Goal: Find specific page/section: Find specific page/section

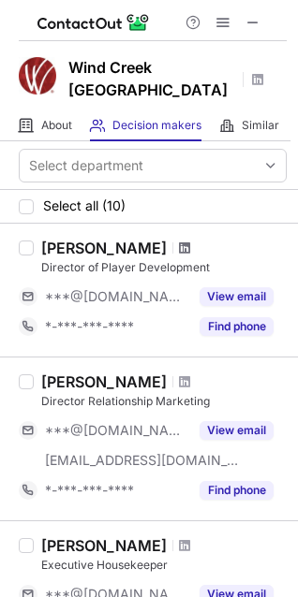
click at [179, 241] on span at bounding box center [184, 248] width 11 height 15
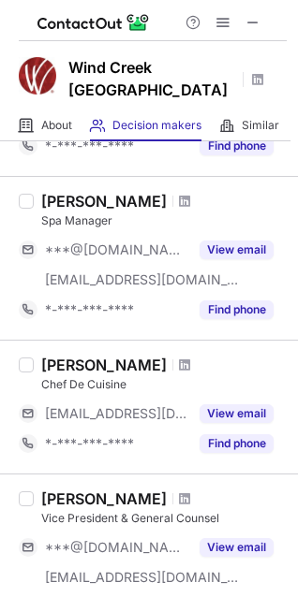
scroll to position [1217, 0]
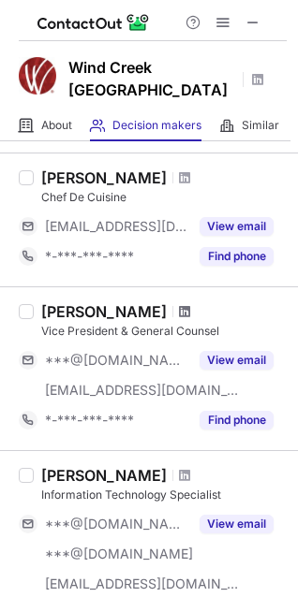
click at [190, 304] on span at bounding box center [184, 311] width 11 height 15
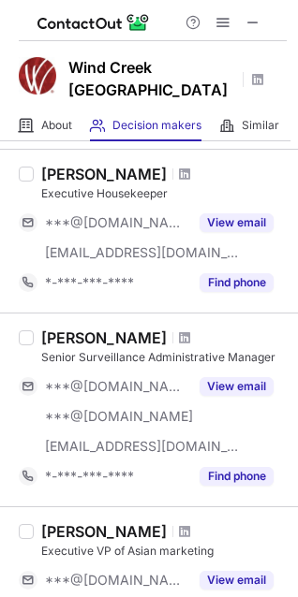
scroll to position [0, 0]
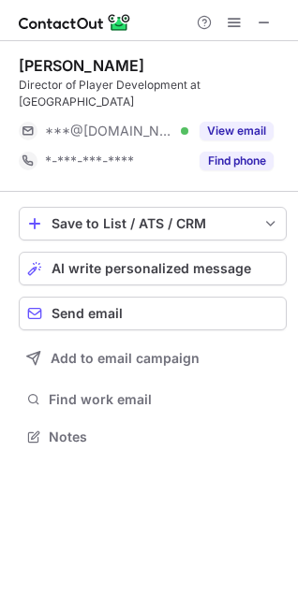
scroll to position [424, 298]
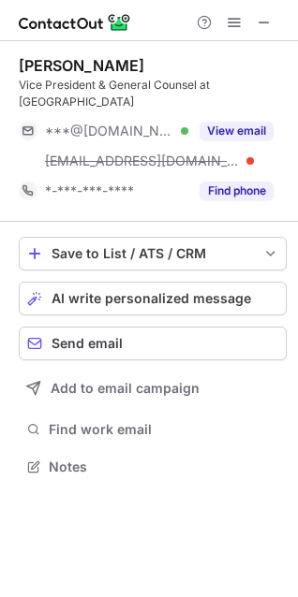
scroll to position [454, 298]
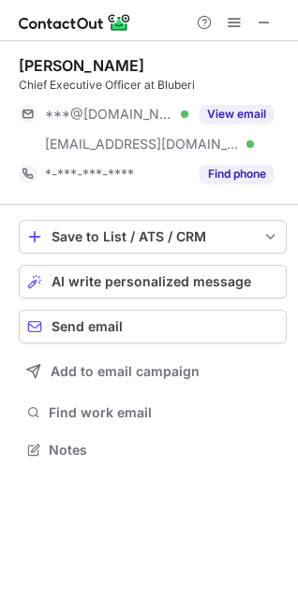
scroll to position [437, 298]
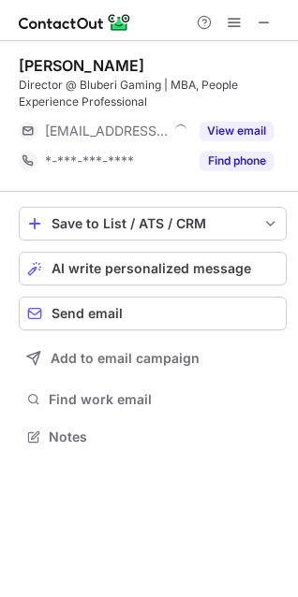
scroll to position [424, 298]
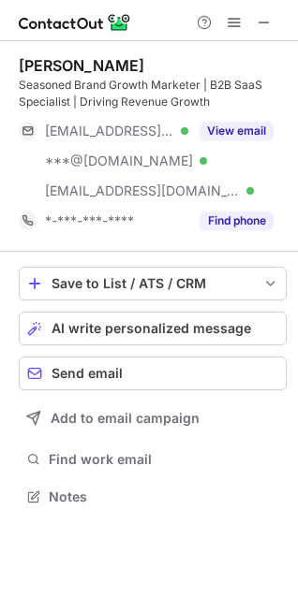
scroll to position [484, 298]
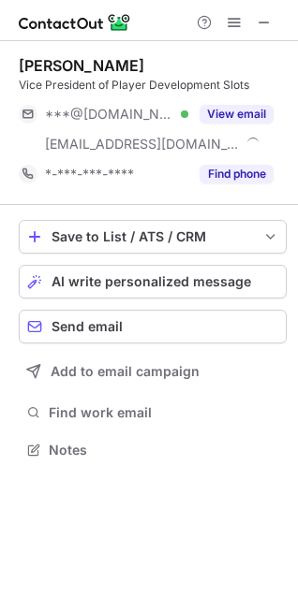
scroll to position [437, 298]
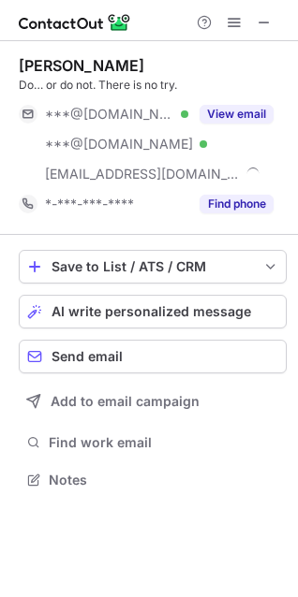
scroll to position [467, 298]
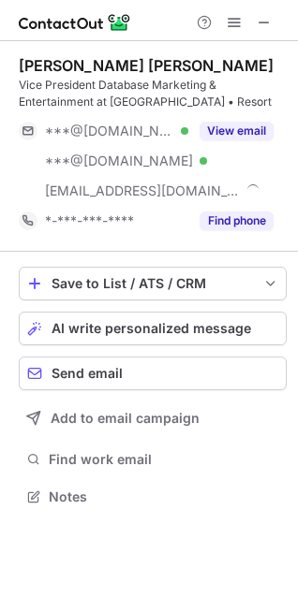
scroll to position [484, 298]
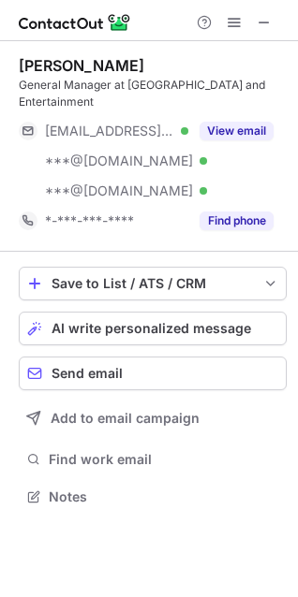
scroll to position [484, 298]
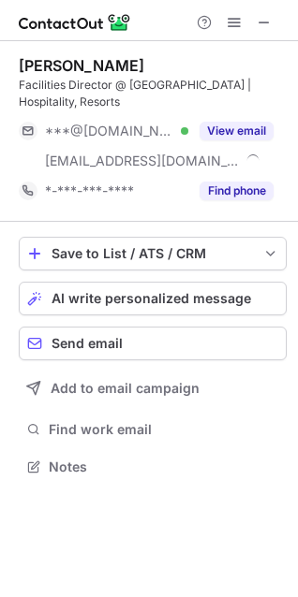
scroll to position [454, 298]
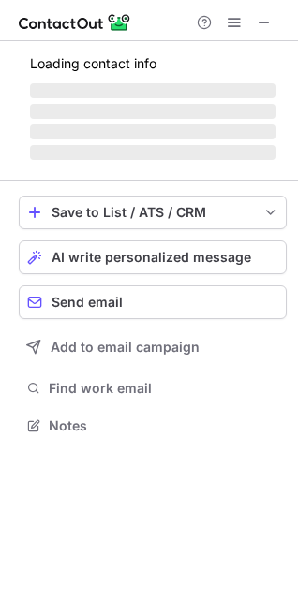
scroll to position [467, 298]
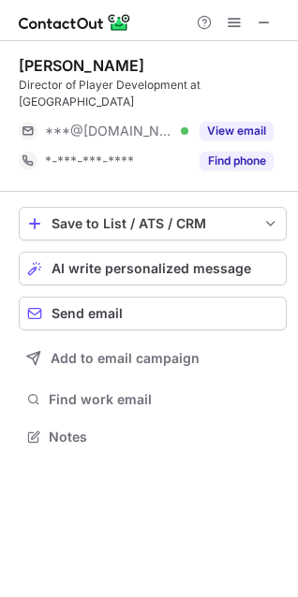
scroll to position [424, 298]
